Goal: Find specific page/section: Find specific page/section

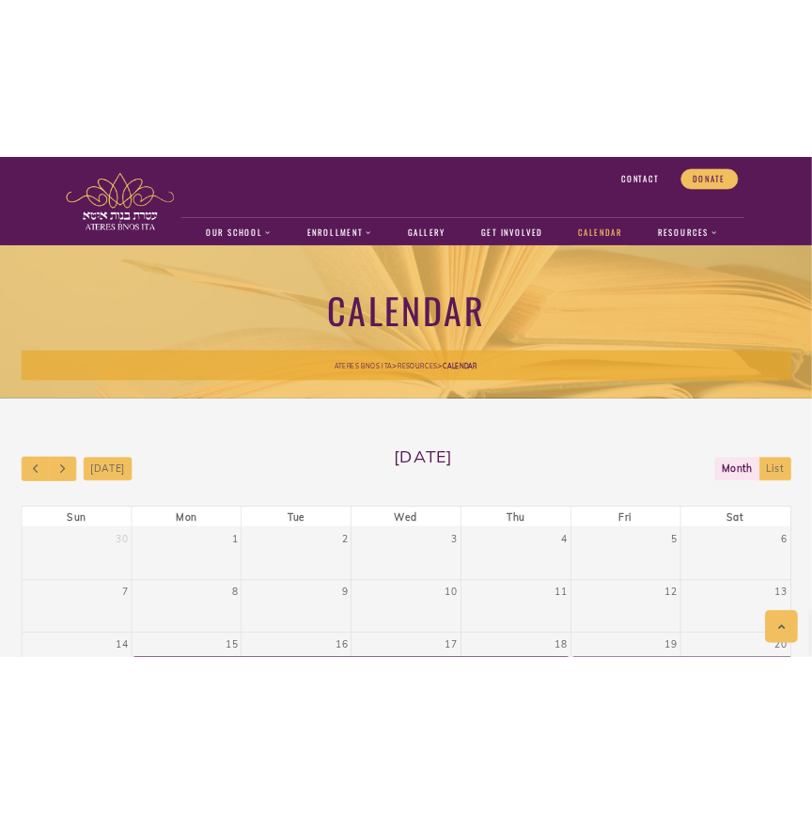
scroll to position [367, 0]
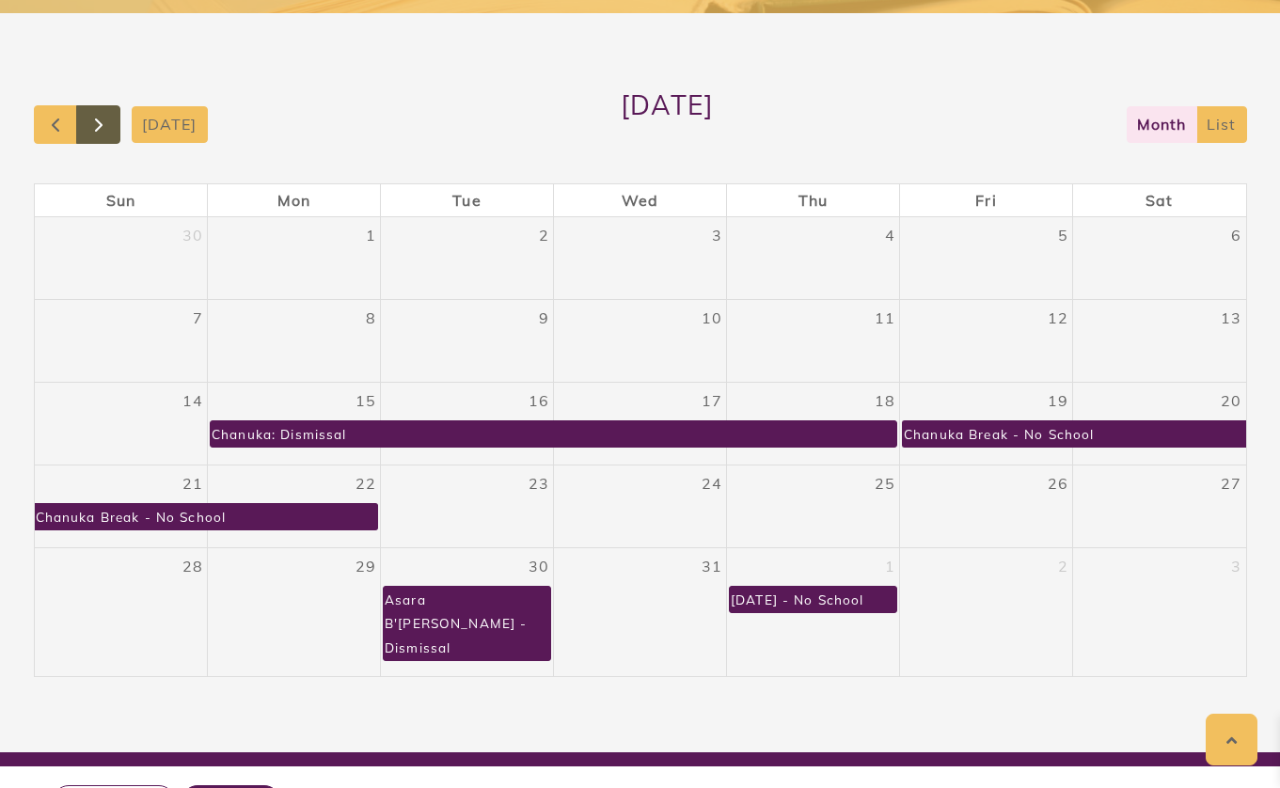
click at [102, 133] on span "button" at bounding box center [98, 125] width 23 height 23
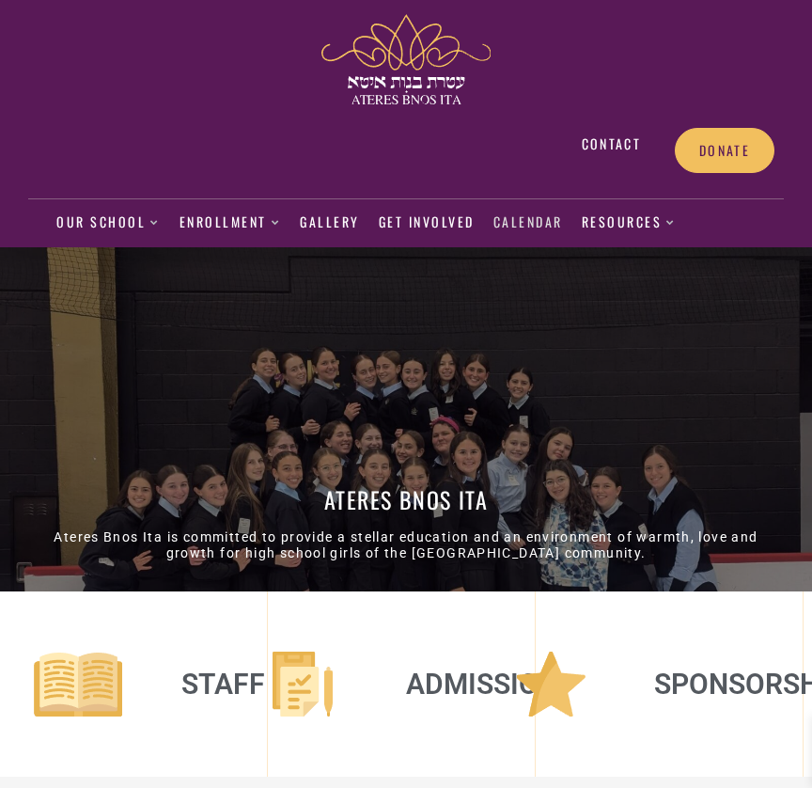
click at [526, 221] on link "Calendar" at bounding box center [529, 222] width 70 height 43
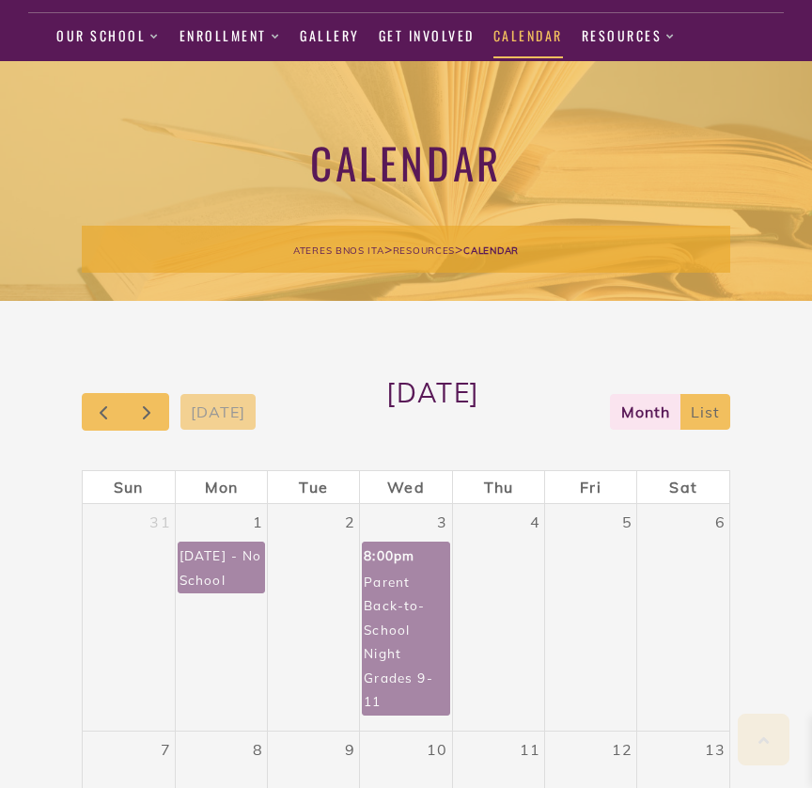
scroll to position [216, 0]
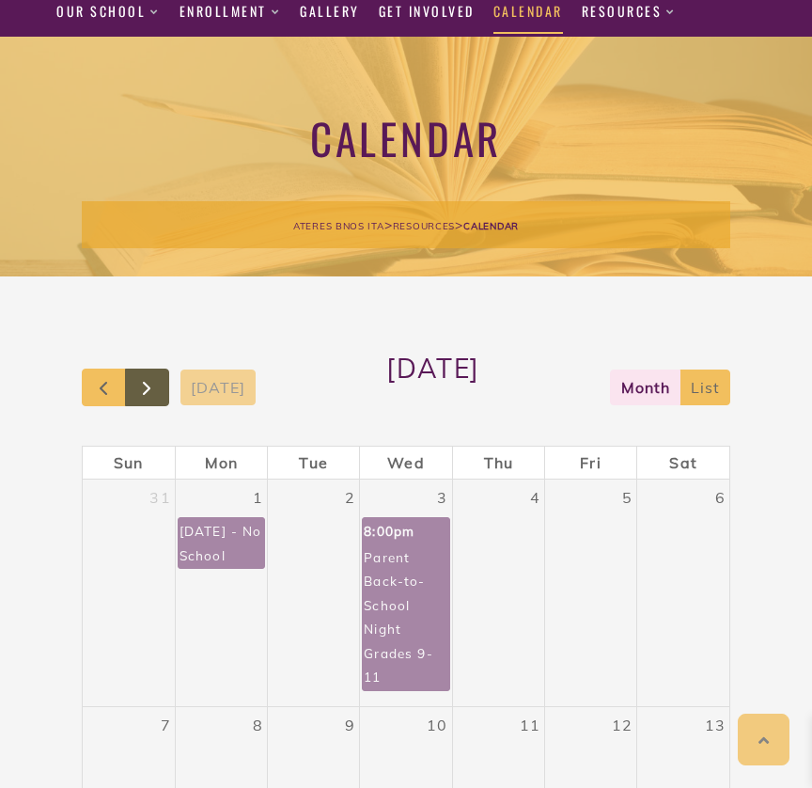
click at [153, 381] on span "button" at bounding box center [146, 388] width 23 height 23
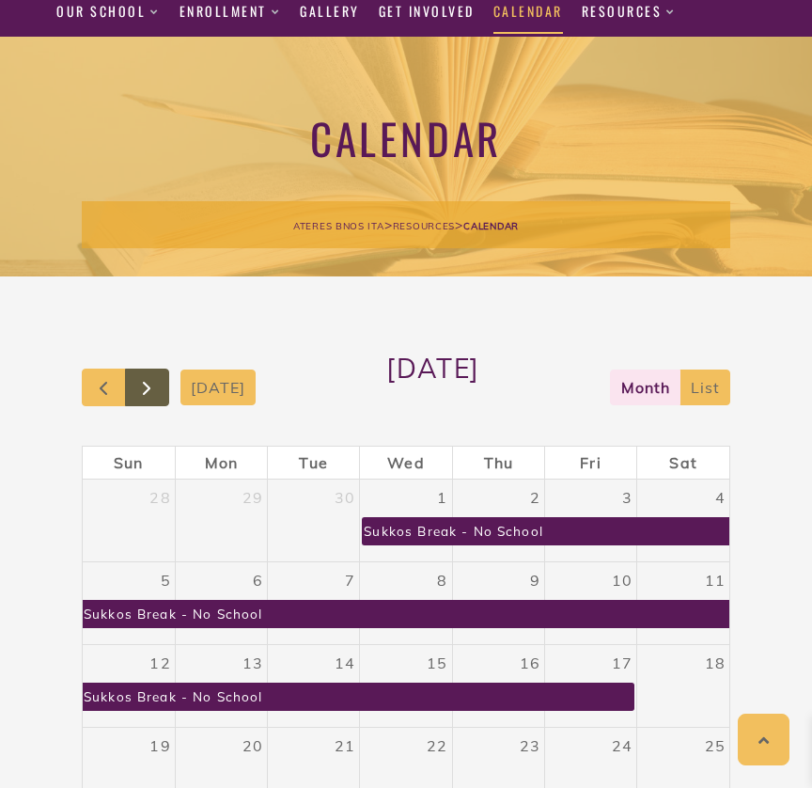
click at [153, 381] on span "button" at bounding box center [146, 388] width 23 height 23
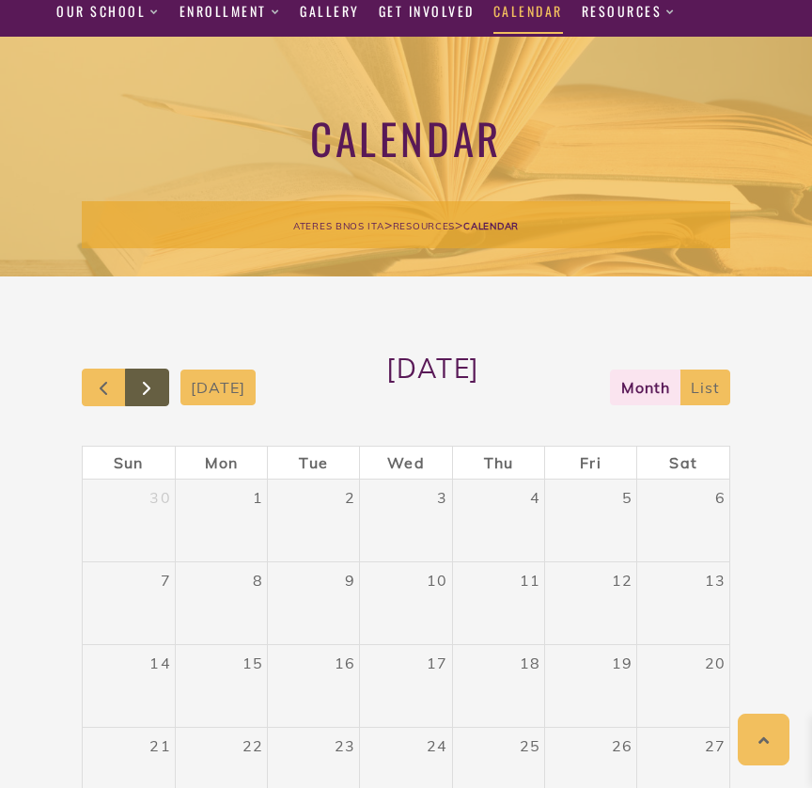
click at [153, 381] on span "button" at bounding box center [146, 388] width 23 height 23
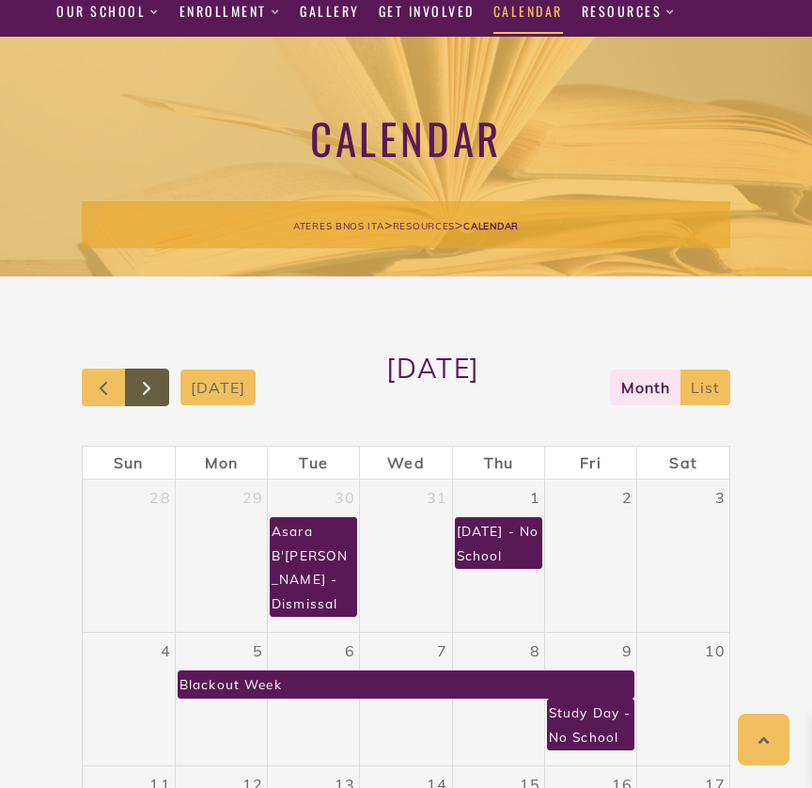
click at [153, 381] on span "button" at bounding box center [146, 388] width 23 height 23
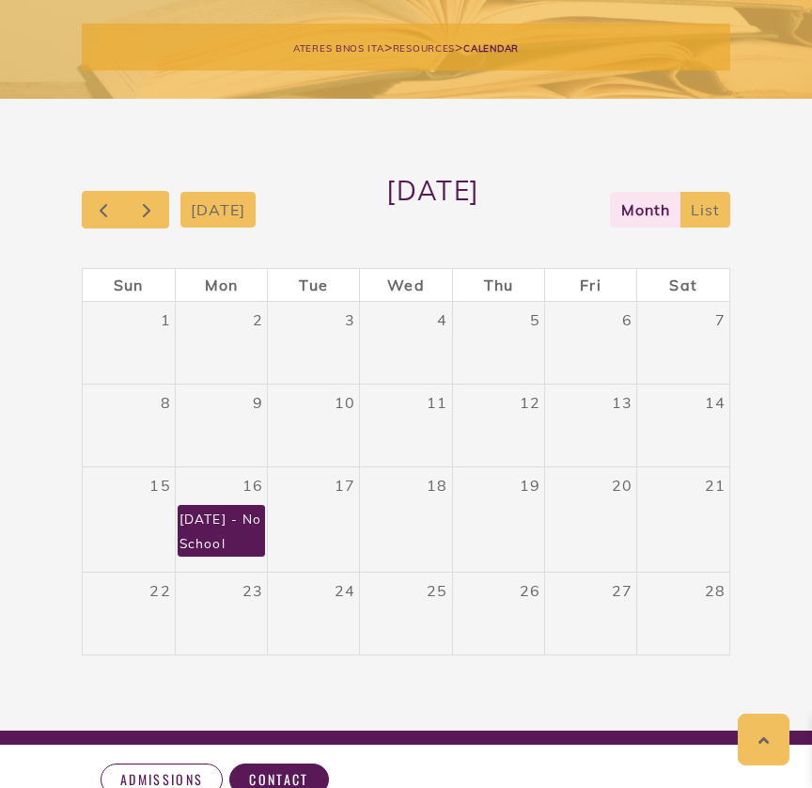
scroll to position [413, 0]
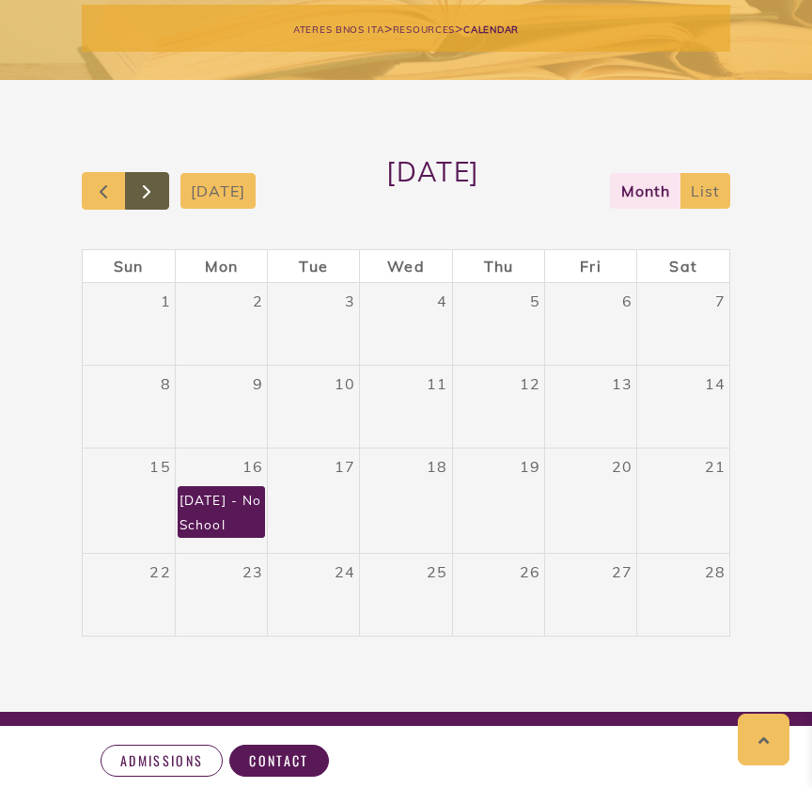
click at [147, 197] on span "button" at bounding box center [146, 192] width 23 height 23
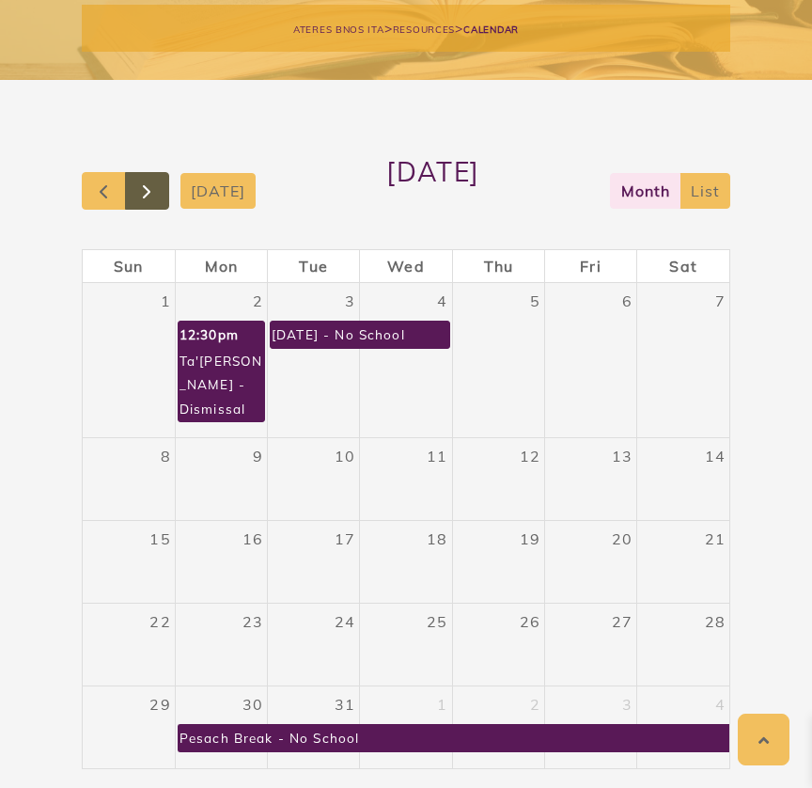
click at [148, 186] on span "button" at bounding box center [146, 192] width 23 height 23
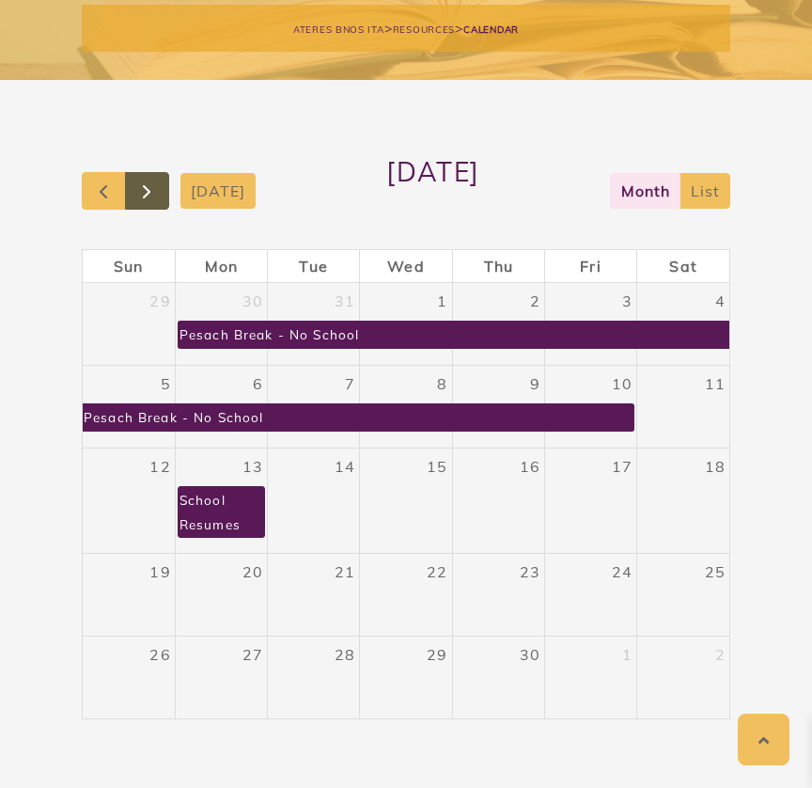
click at [154, 197] on span "button" at bounding box center [146, 192] width 23 height 23
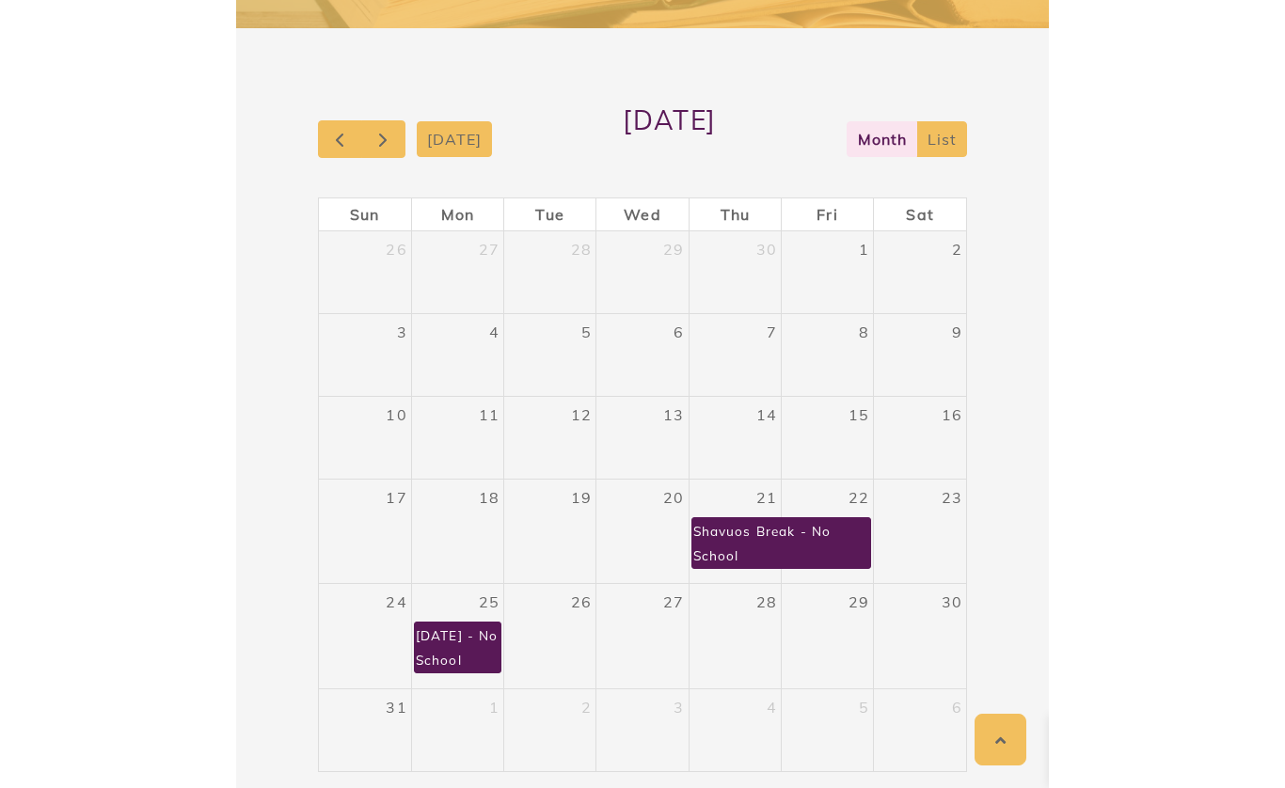
scroll to position [381, 0]
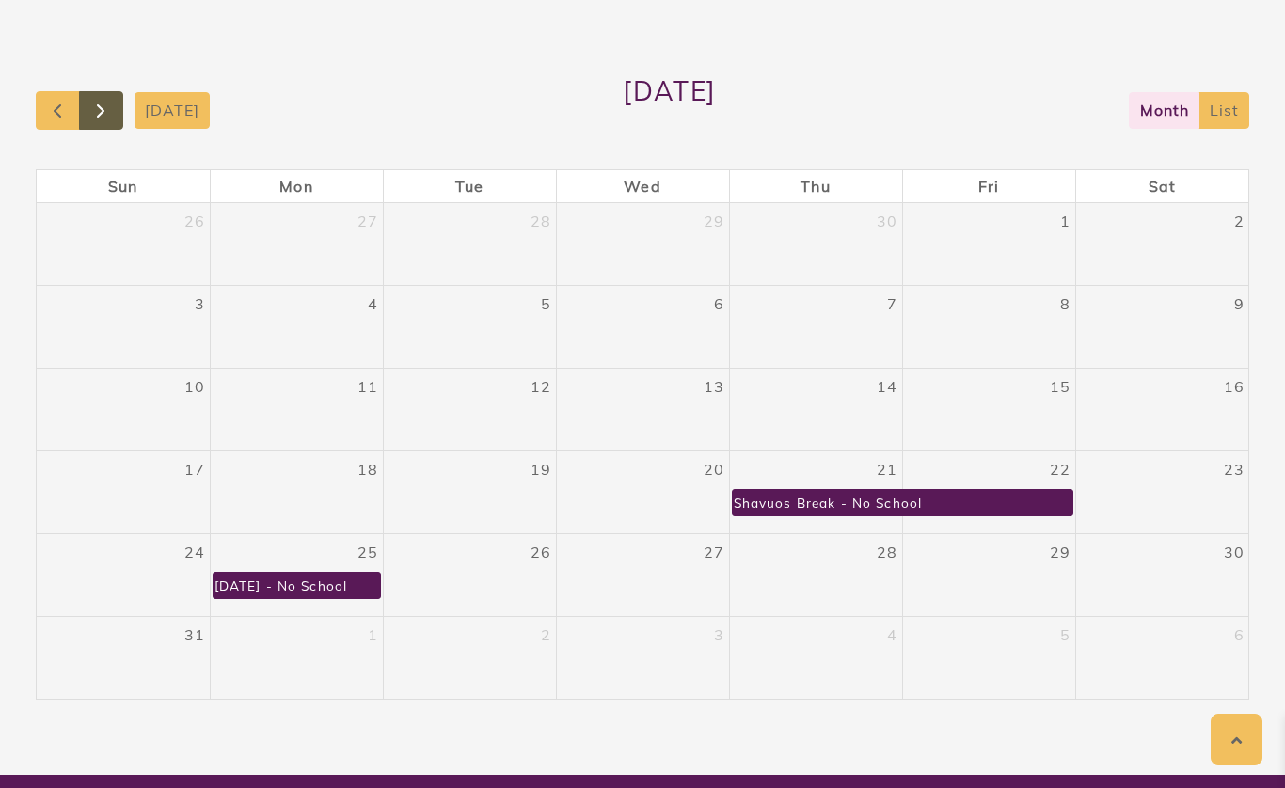
click at [105, 123] on button "button" at bounding box center [101, 110] width 44 height 39
